Goal: Task Accomplishment & Management: Complete application form

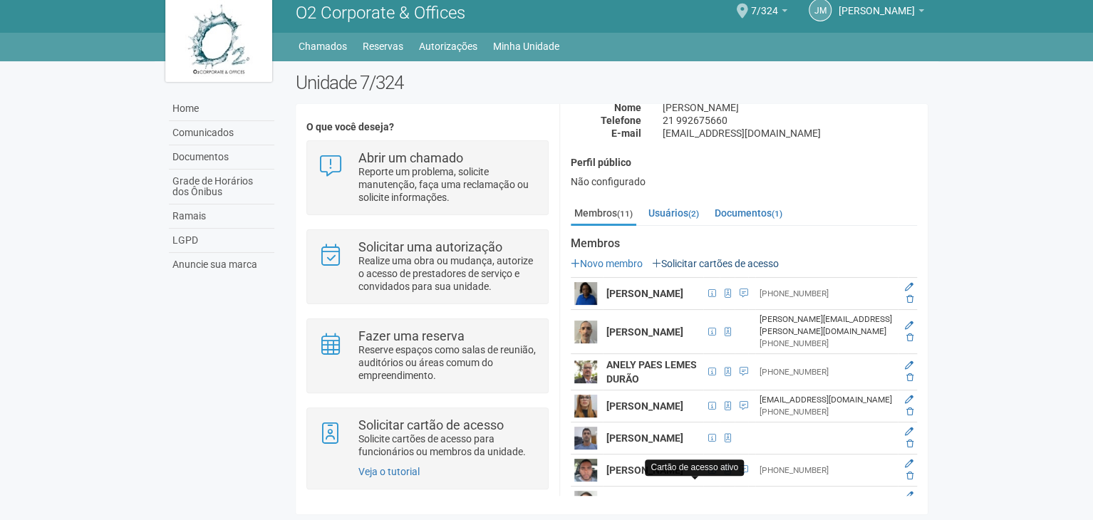
scroll to position [83, 0]
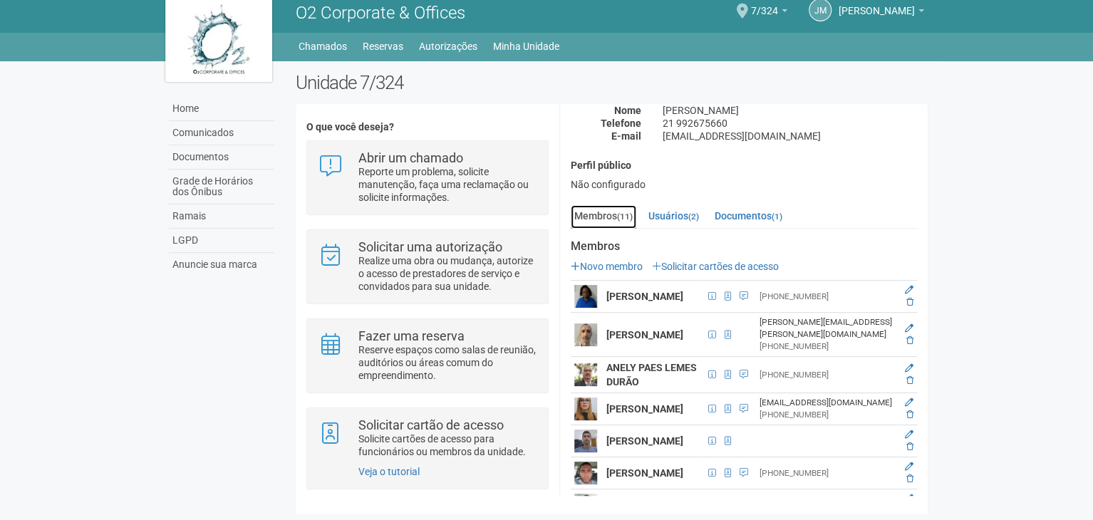
click at [628, 213] on small "(11)" at bounding box center [625, 217] width 16 height 10
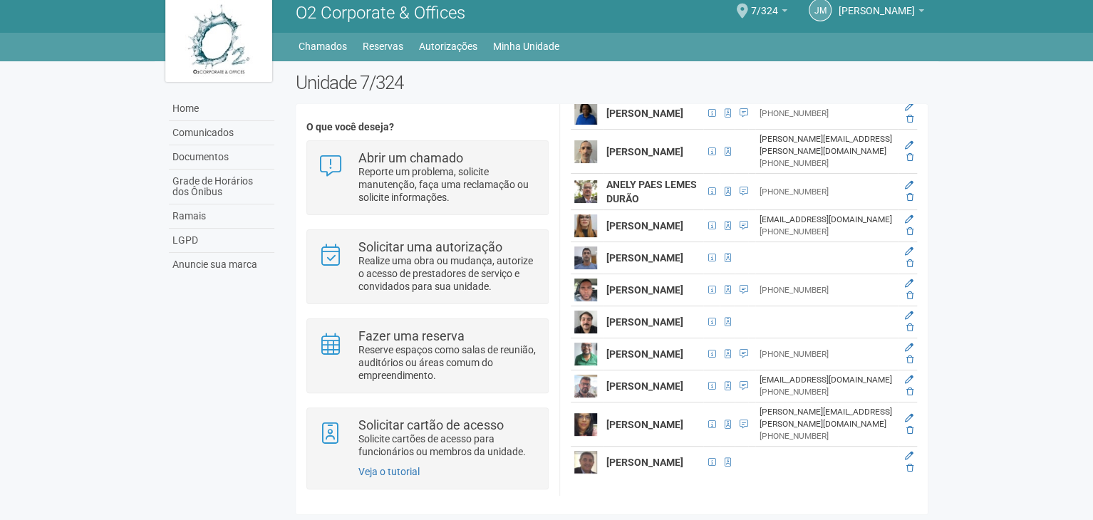
scroll to position [510, 0]
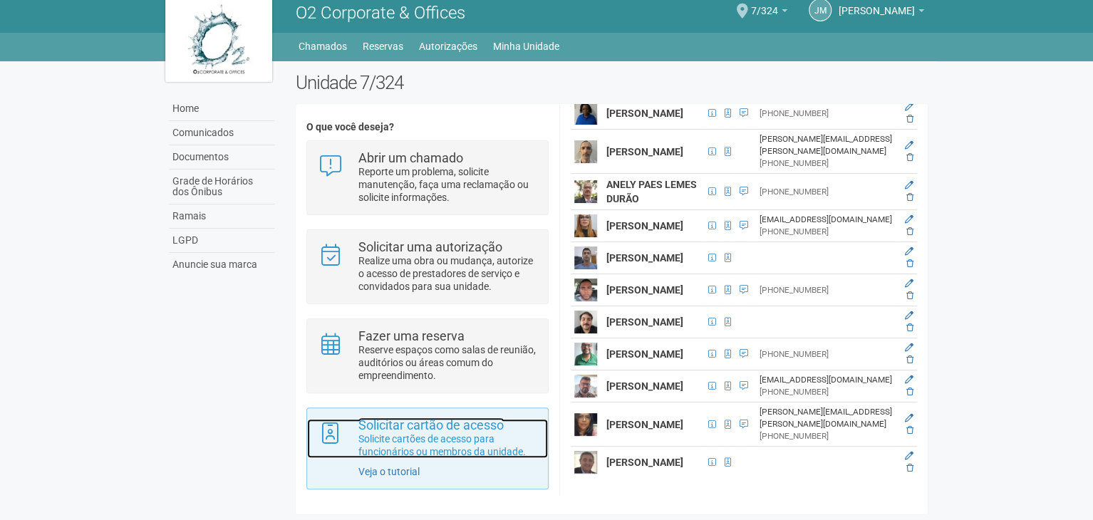
click at [470, 426] on strong "Solicitar cartão de acesso" at bounding box center [430, 425] width 145 height 15
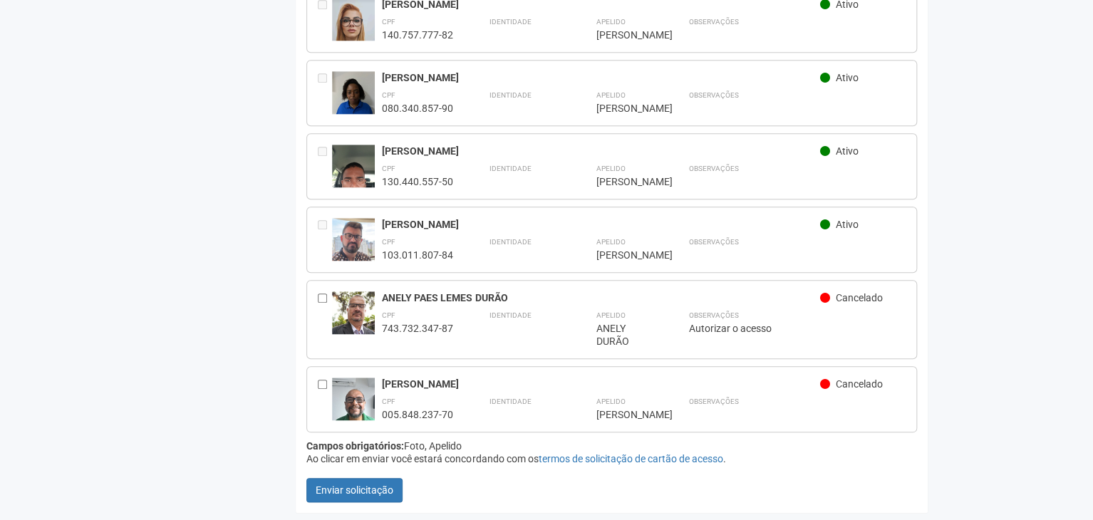
scroll to position [617, 0]
click at [621, 408] on div "[PERSON_NAME]" at bounding box center [624, 414] width 57 height 13
click at [414, 378] on div "[PERSON_NAME]" at bounding box center [601, 384] width 438 height 13
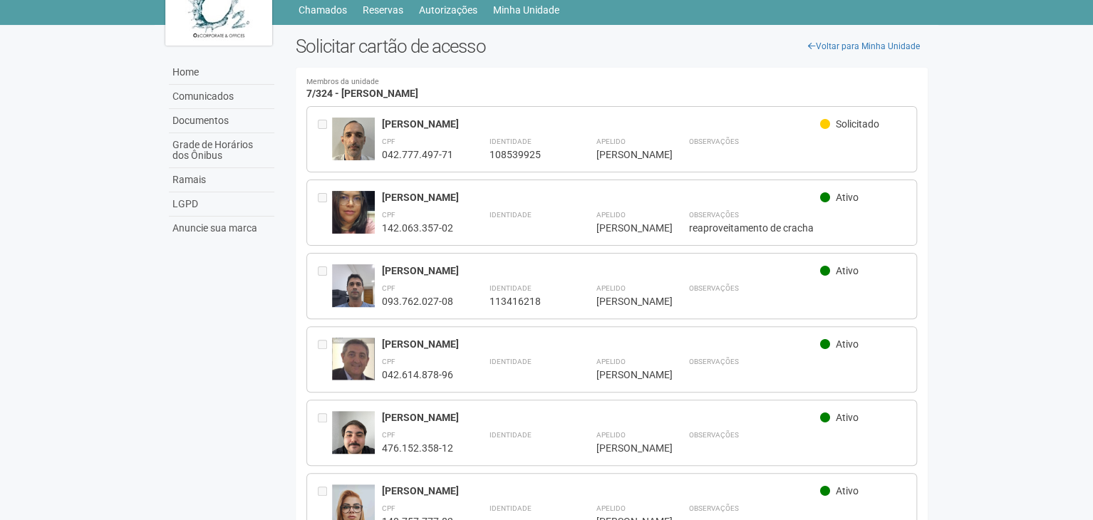
scroll to position [0, 0]
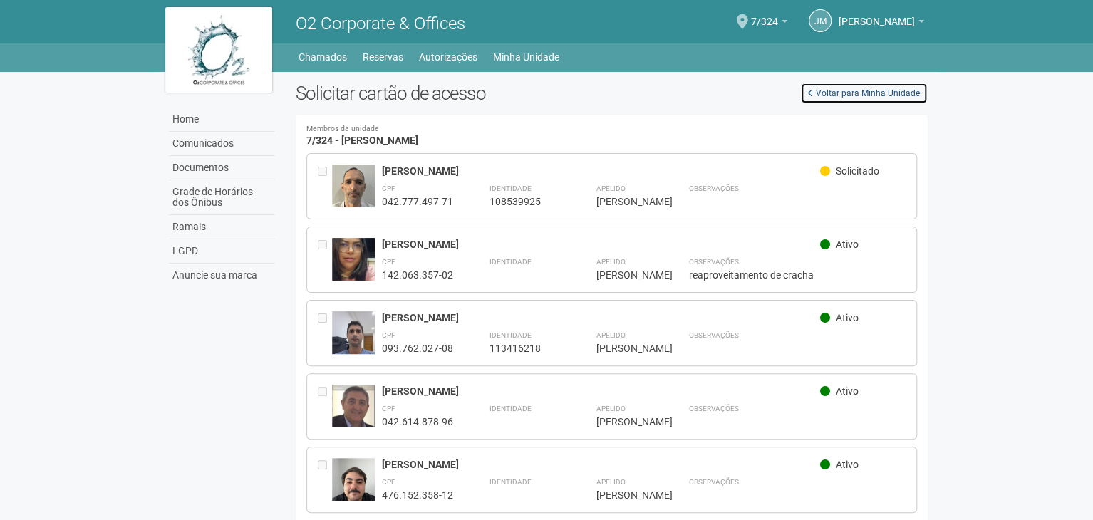
click at [897, 92] on link "Voltar para Minha Unidade" at bounding box center [864, 93] width 128 height 21
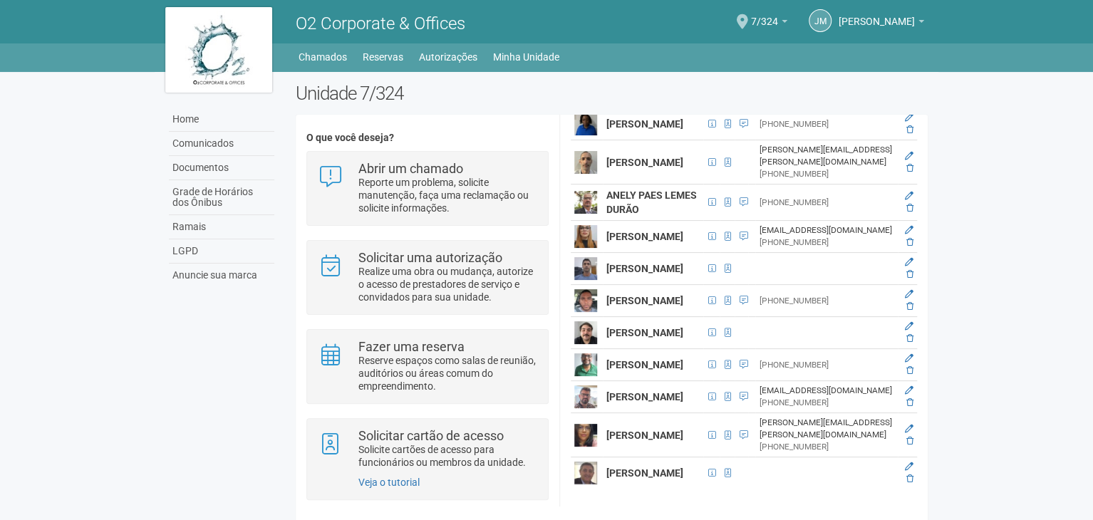
scroll to position [11, 0]
